Goal: Task Accomplishment & Management: Manage account settings

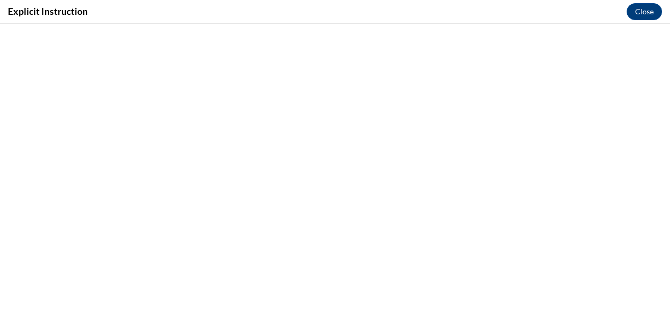
scroll to position [538, 0]
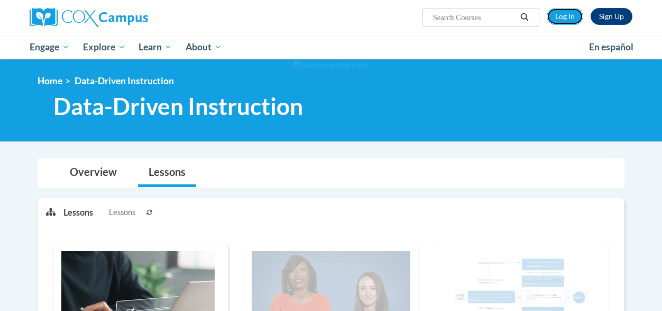
click at [559, 14] on link "Log In" at bounding box center [565, 16] width 37 height 17
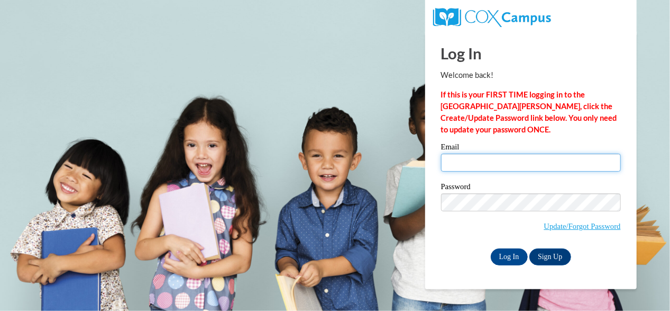
click at [513, 159] on input "Email" at bounding box center [531, 162] width 180 height 18
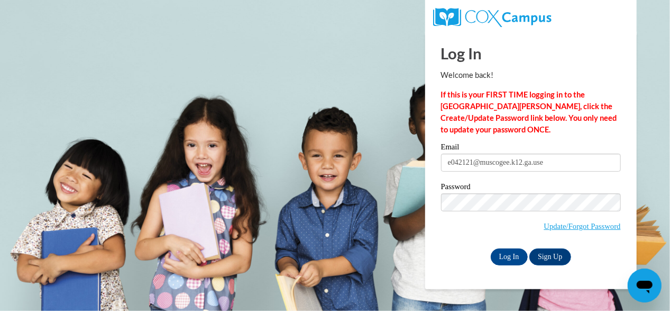
type input "e042121@muscogee.k12.ga.us"
click at [510, 251] on input "Log In" at bounding box center [509, 256] width 37 height 17
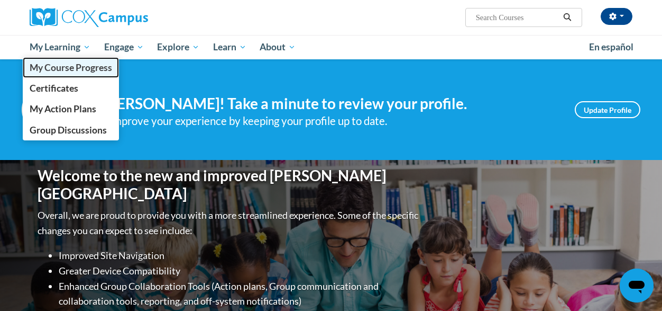
click at [37, 68] on span "My Course Progress" at bounding box center [71, 67] width 83 height 11
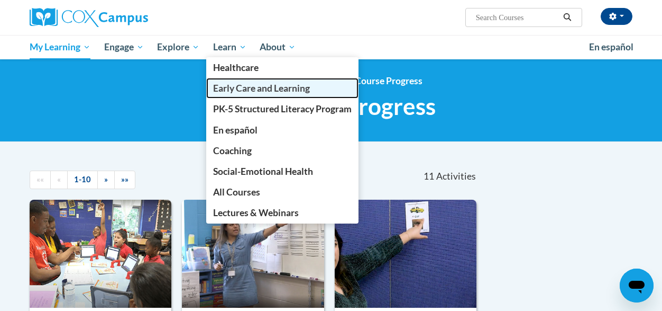
click at [243, 81] on link "Early Care and Learning" at bounding box center [282, 88] width 152 height 21
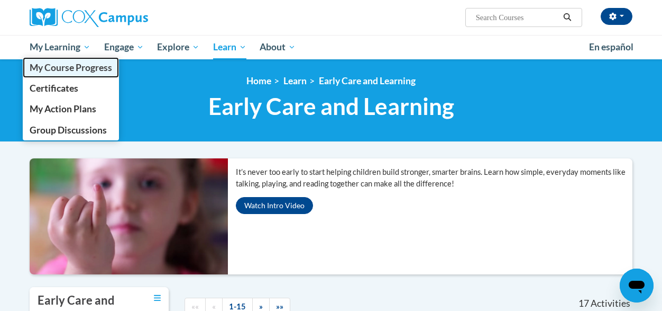
click at [76, 66] on span "My Course Progress" at bounding box center [71, 67] width 83 height 11
